Goal: Task Accomplishment & Management: Complete application form

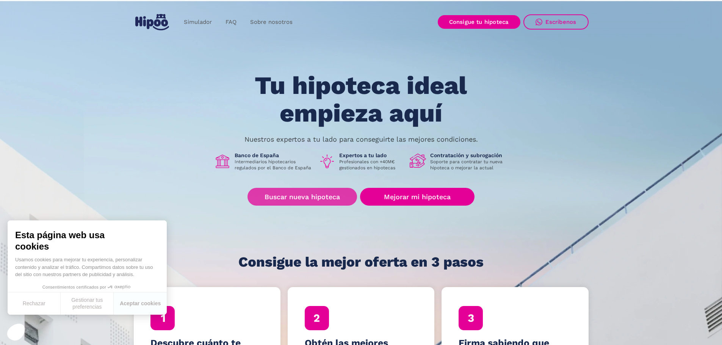
click at [309, 197] on link "Buscar nueva hipoteca" at bounding box center [301, 197] width 109 height 18
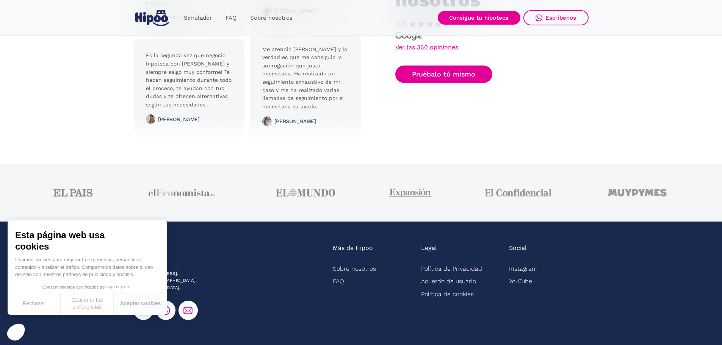
scroll to position [1891, 0]
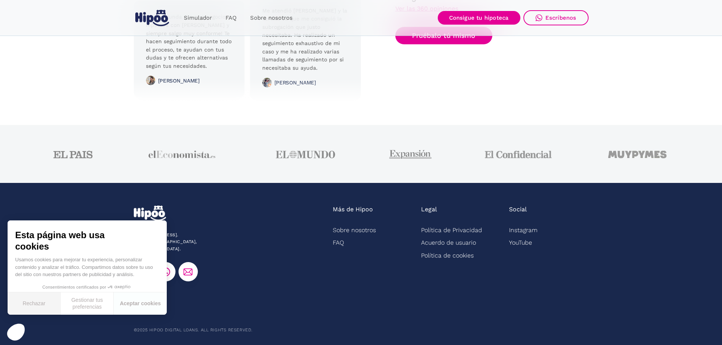
drag, startPoint x: 20, startPoint y: 314, endPoint x: 27, endPoint y: 306, distance: 10.4
click at [20, 312] on button "Rechazar" at bounding box center [34, 303] width 53 height 22
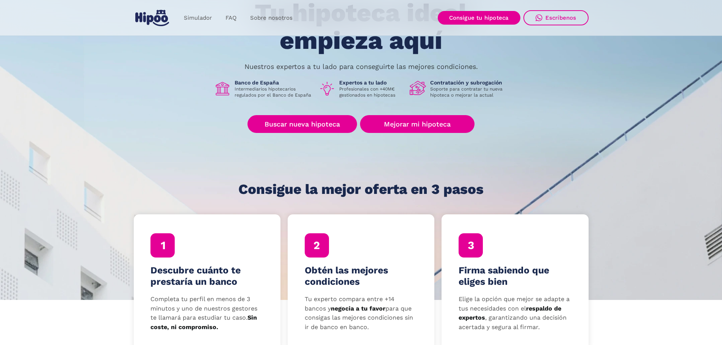
scroll to position [0, 0]
